Goal: Use online tool/utility

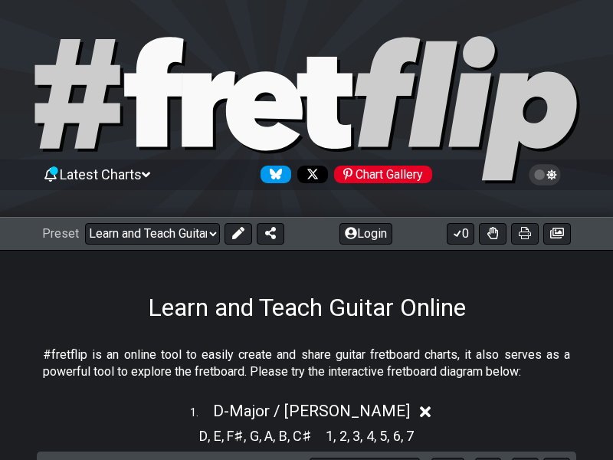
select select "/024J4QY3S"
select select "D"
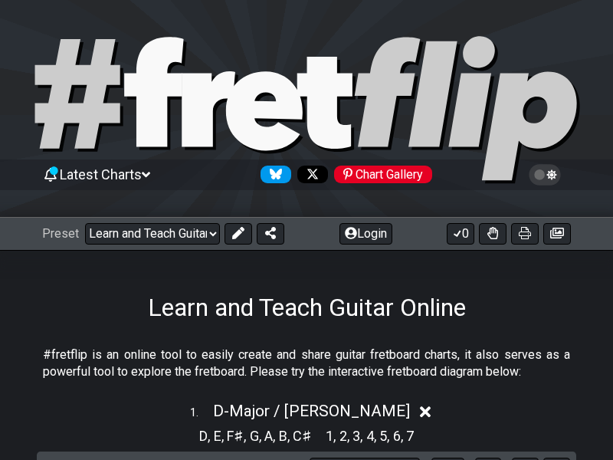
select select "D"
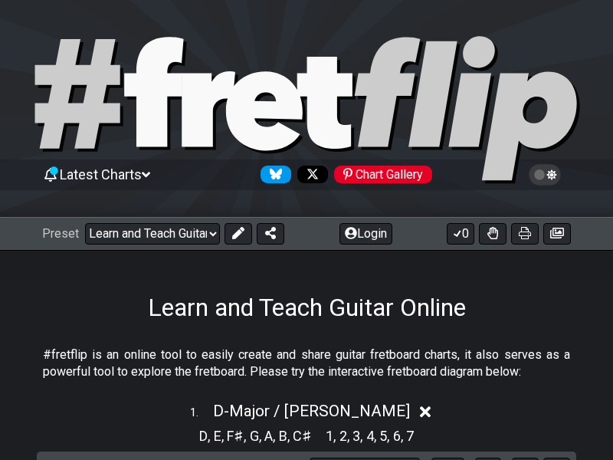
select select "D"
select select "G"
